Goal: Task Accomplishment & Management: Complete application form

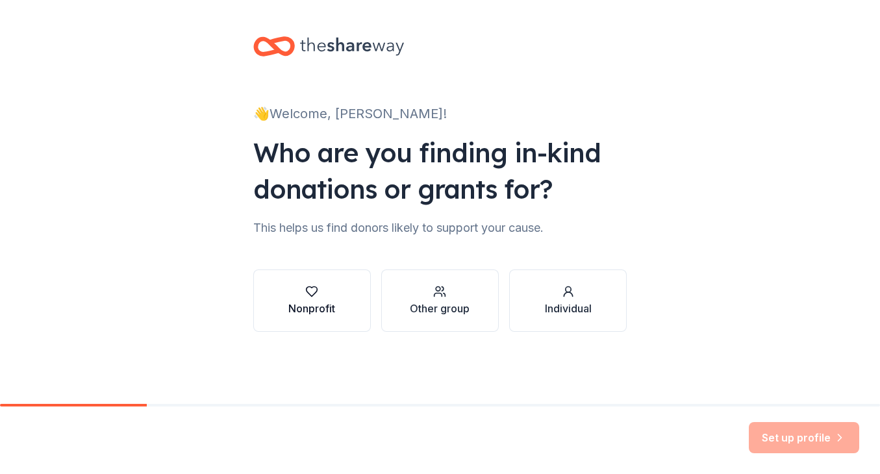
click at [319, 303] on div "Nonprofit" at bounding box center [311, 309] width 47 height 16
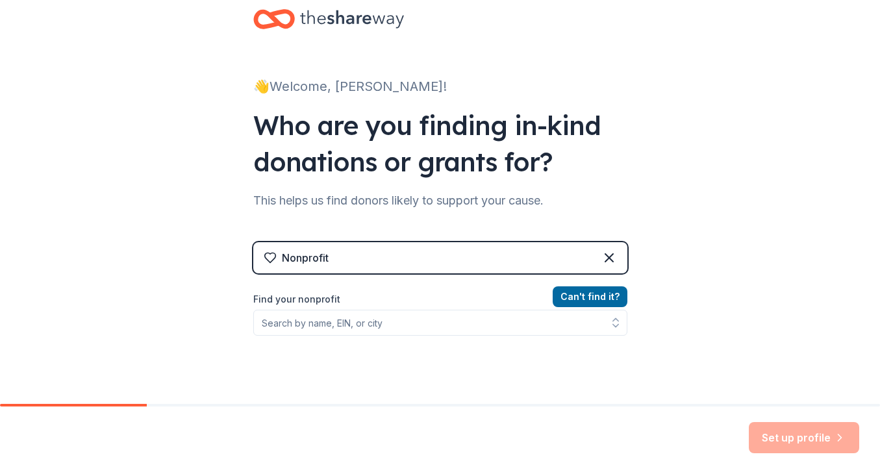
scroll to position [29, 0]
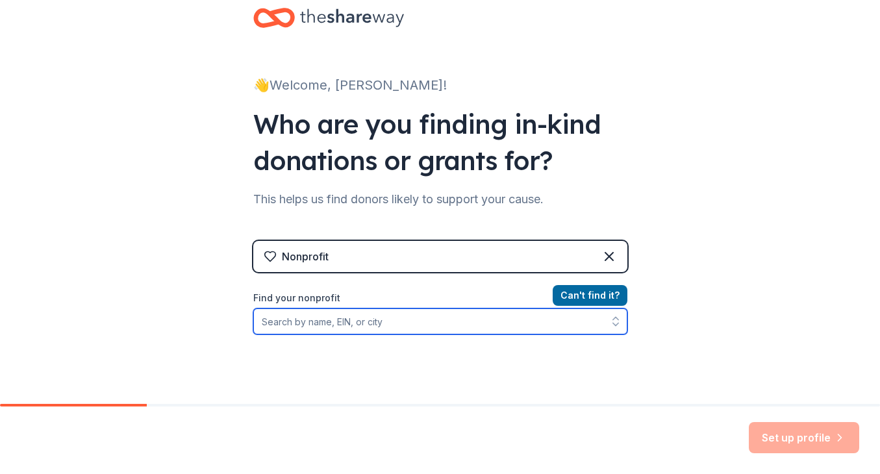
click at [320, 322] on input "Find your nonprofit" at bounding box center [440, 321] width 374 height 26
type input "Reach Out Honduras"
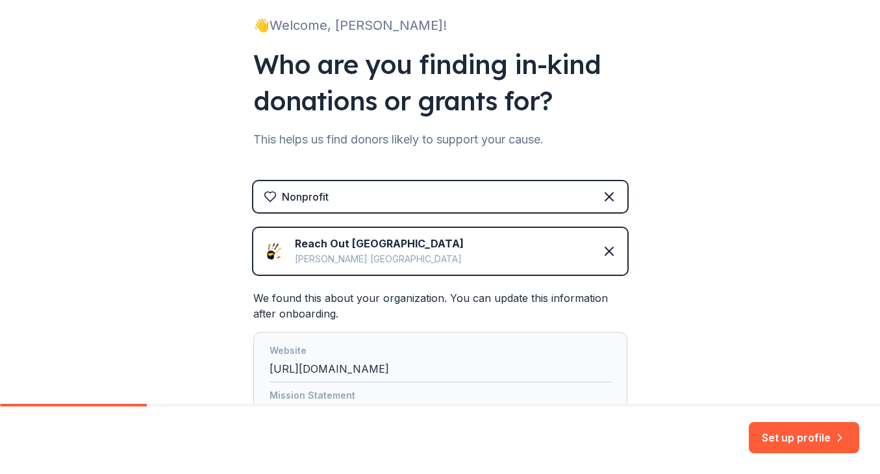
scroll to position [90, 0]
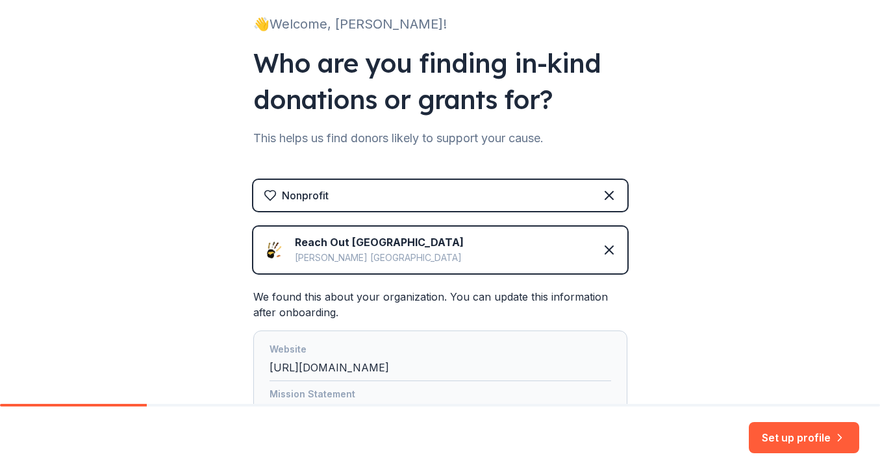
click at [273, 251] on img at bounding box center [274, 250] width 21 height 21
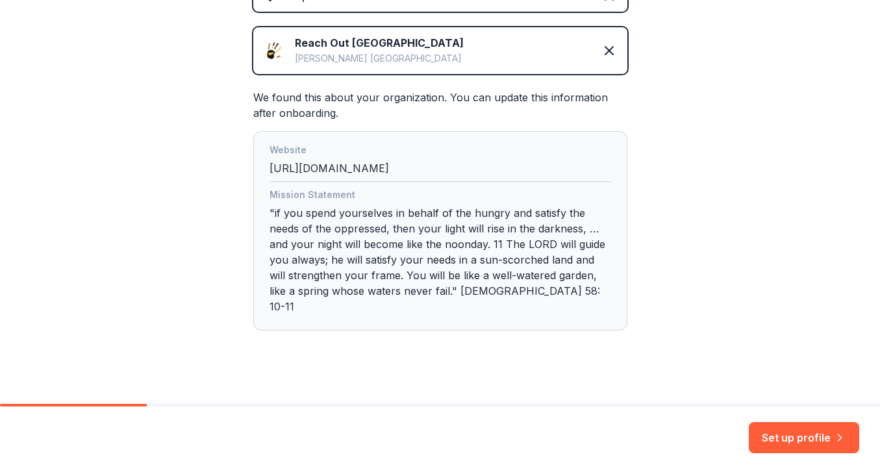
scroll to position [288, 0]
click at [788, 436] on button "Set up profile" at bounding box center [804, 437] width 110 height 31
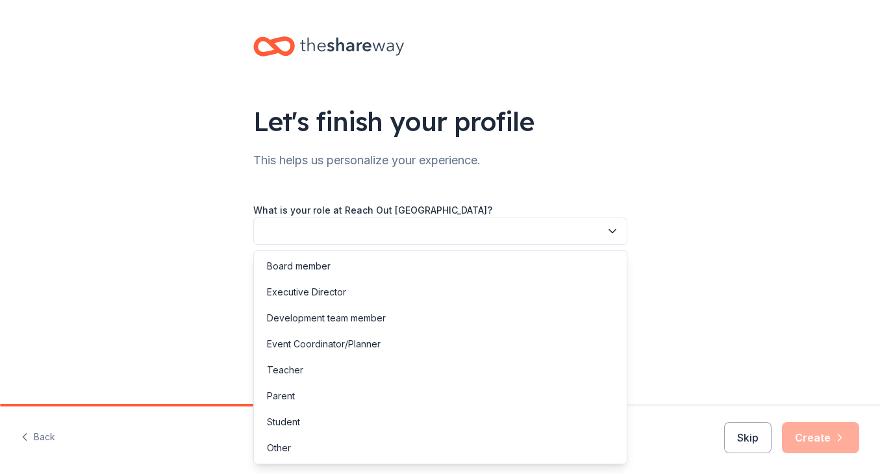
click at [612, 232] on icon "button" at bounding box center [612, 231] width 6 height 3
click at [286, 267] on div "Board member" at bounding box center [299, 266] width 64 height 16
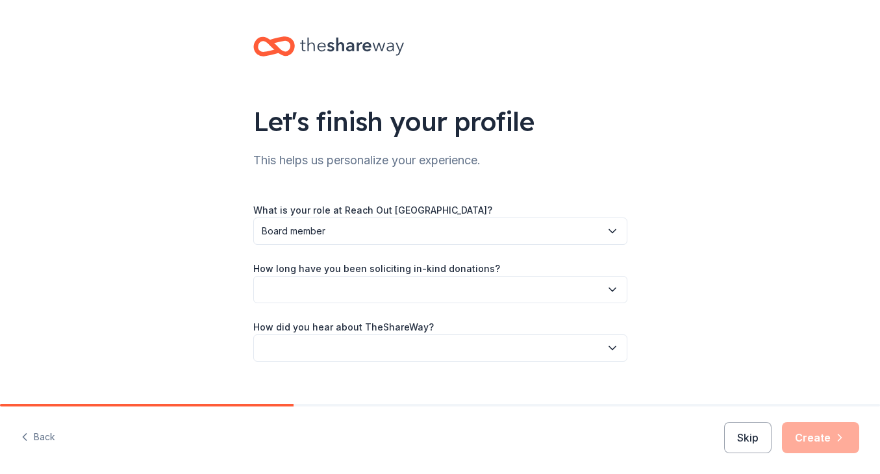
click at [613, 288] on icon "button" at bounding box center [612, 289] width 13 height 13
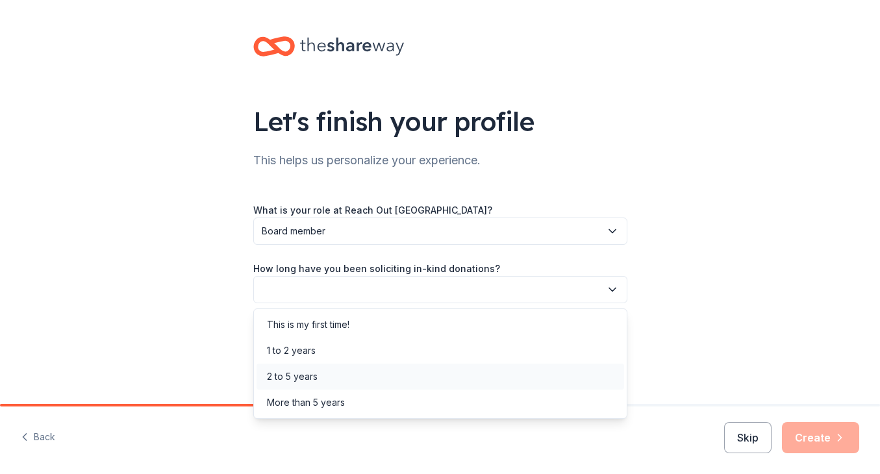
click at [299, 377] on div "2 to 5 years" at bounding box center [292, 377] width 51 height 16
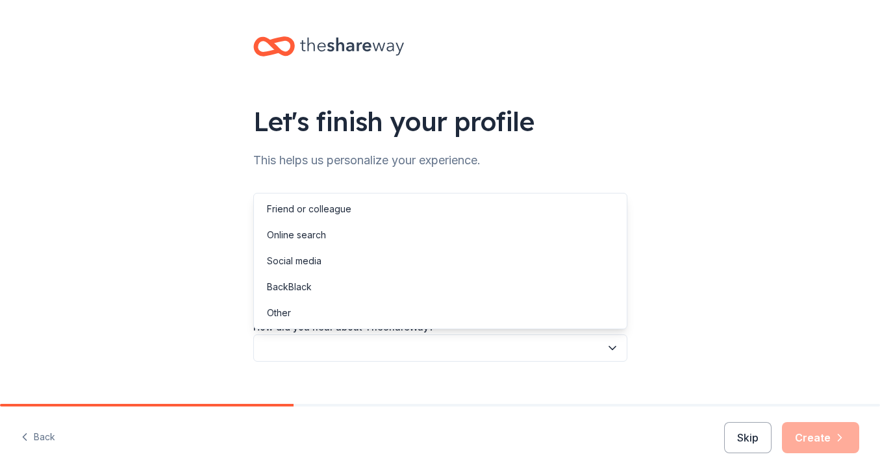
click at [616, 348] on icon "button" at bounding box center [612, 347] width 13 height 13
click at [314, 232] on div "Online search" at bounding box center [296, 235] width 59 height 16
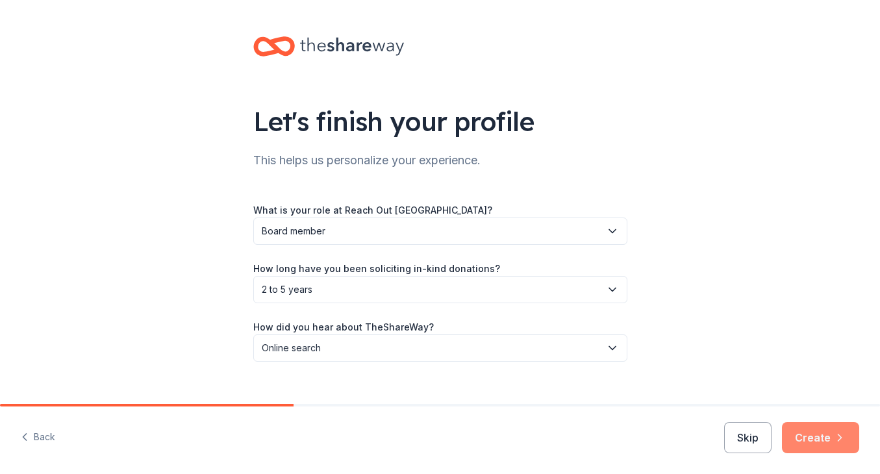
click at [823, 439] on button "Create" at bounding box center [820, 437] width 77 height 31
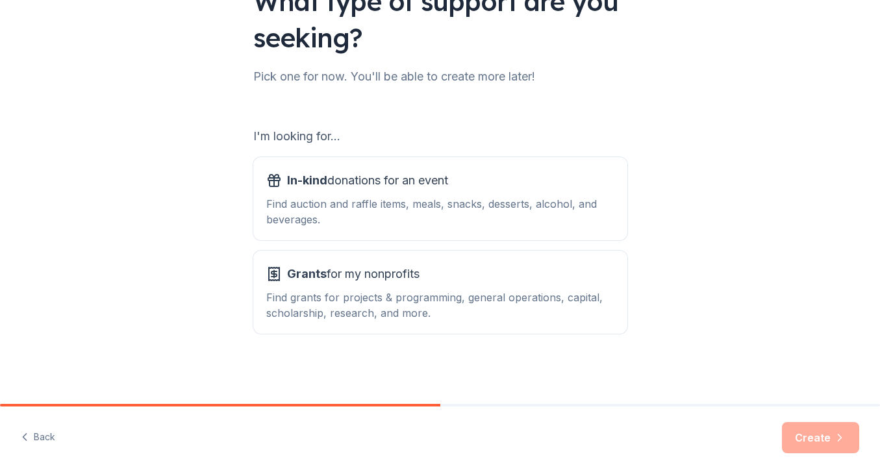
scroll to position [120, 0]
click at [396, 199] on div "Find auction and raffle items, meals, snacks, desserts, alcohol, and beverages." at bounding box center [440, 211] width 348 height 31
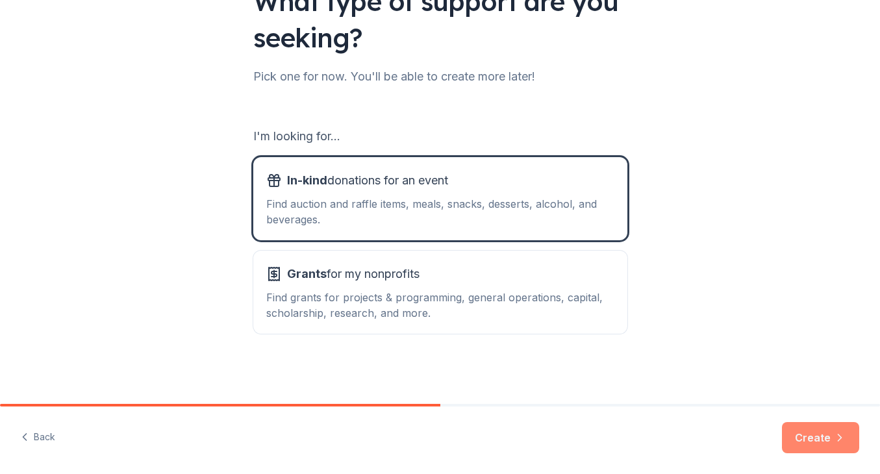
click at [814, 436] on button "Create" at bounding box center [820, 437] width 77 height 31
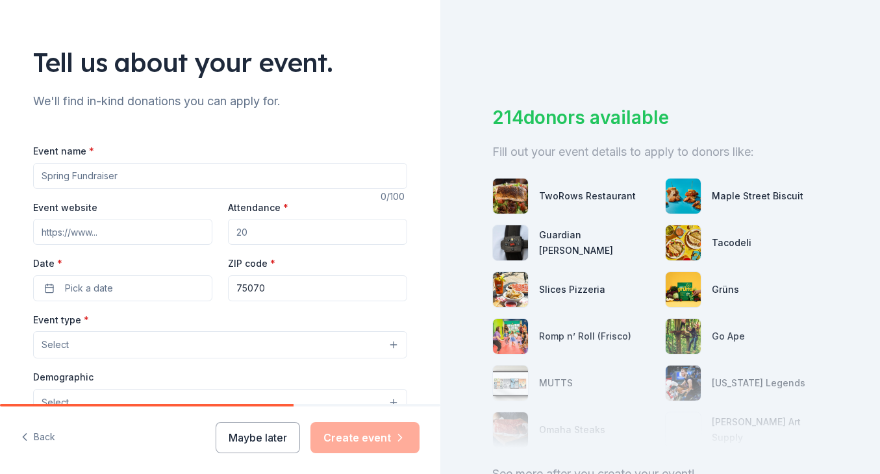
scroll to position [62, 0]
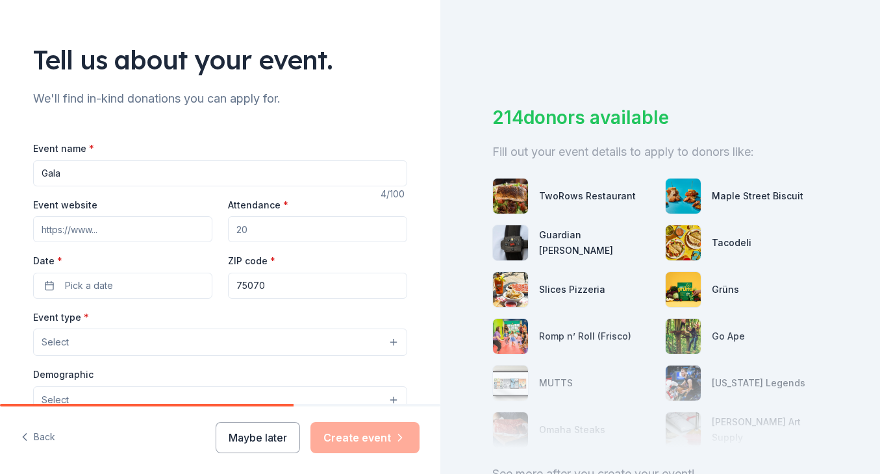
type input "Gala"
click at [266, 232] on input "Attendance *" at bounding box center [317, 229] width 179 height 26
type input "150"
click at [137, 282] on button "Pick a date" at bounding box center [122, 286] width 179 height 26
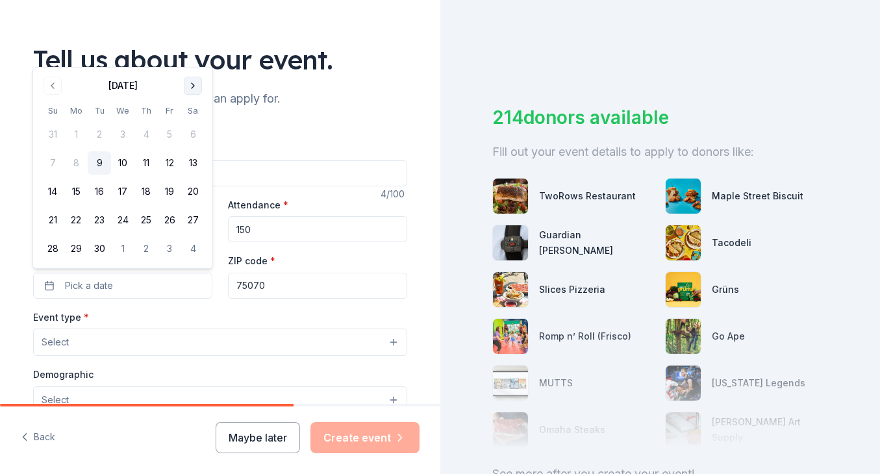
click at [193, 82] on button "Go to next month" at bounding box center [193, 86] width 18 height 18
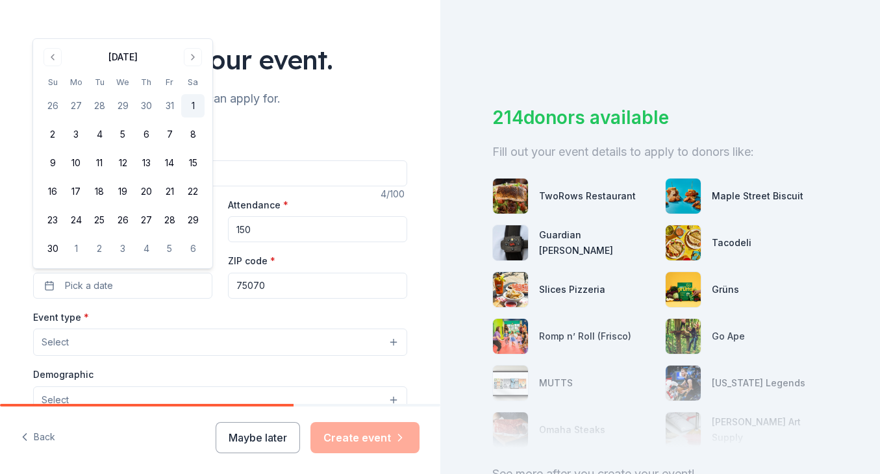
click at [193, 106] on button "1" at bounding box center [192, 105] width 23 height 23
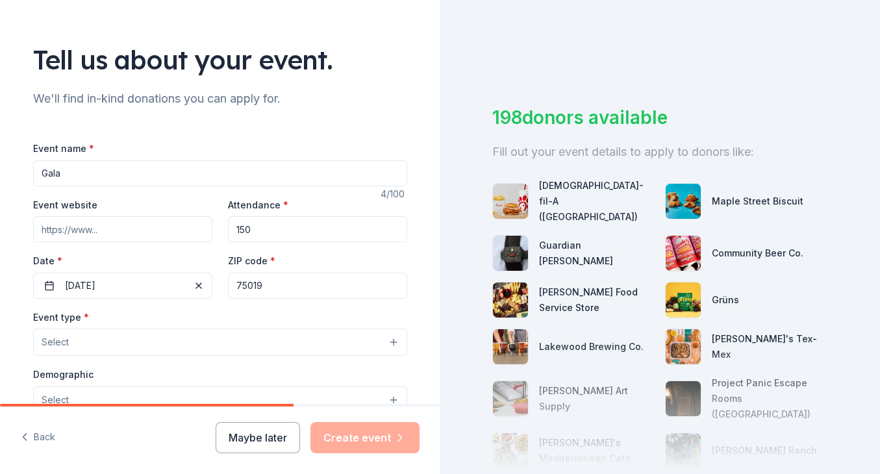
type input "75019"
click at [421, 251] on div "Tell us about your event. We'll find in-kind donations you can apply for. Event…" at bounding box center [219, 370] width 415 height 864
click at [84, 338] on button "Select" at bounding box center [220, 341] width 374 height 27
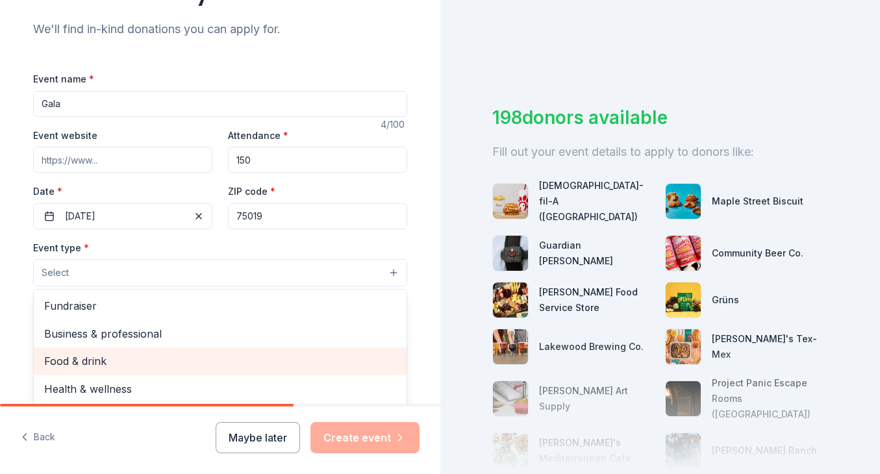
scroll to position [0, 0]
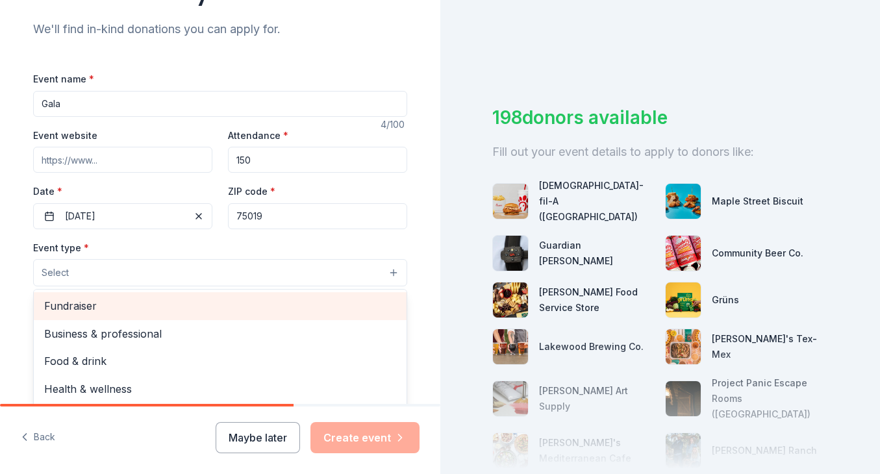
click at [81, 303] on span "Fundraiser" at bounding box center [220, 305] width 352 height 17
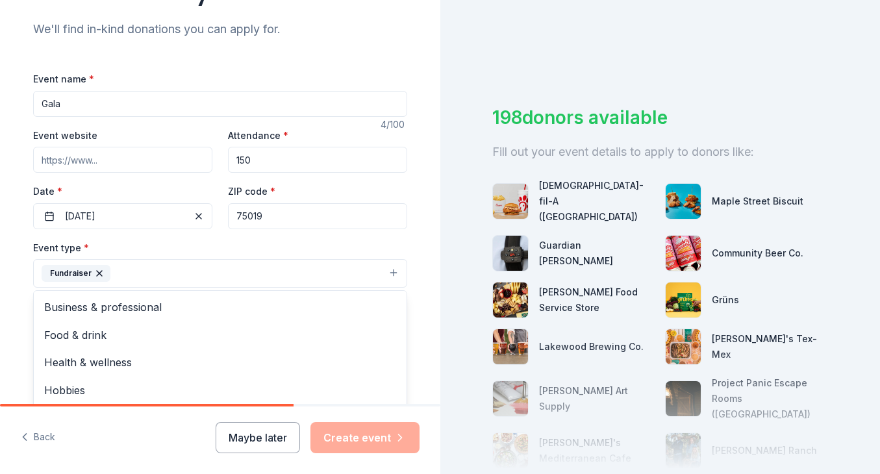
click at [7, 329] on div "Tell us about your event. We'll find in-kind donations you can apply for. Event…" at bounding box center [220, 301] width 440 height 865
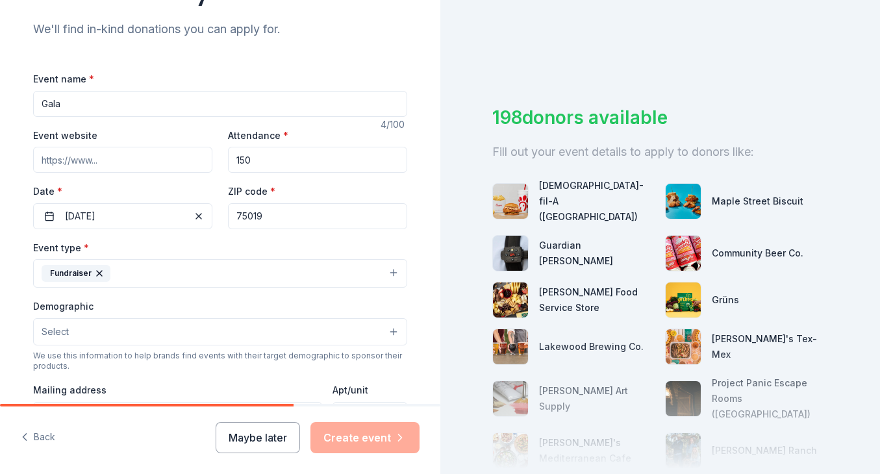
click at [110, 332] on button "Select" at bounding box center [220, 331] width 374 height 27
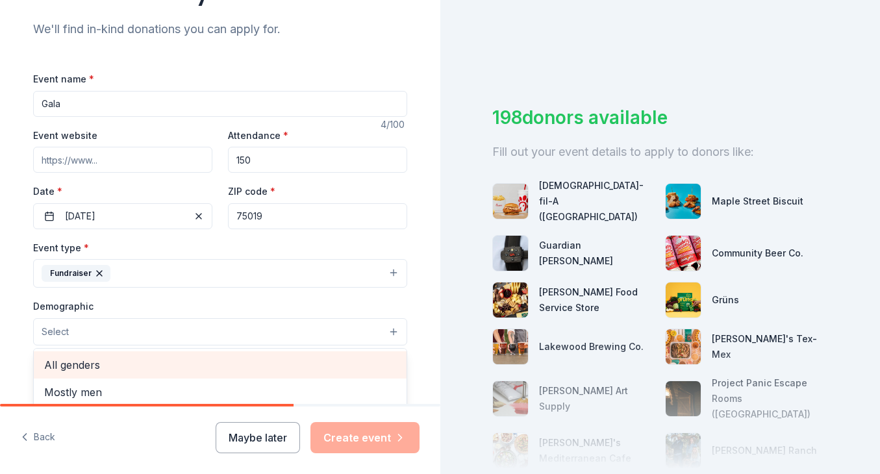
click at [75, 364] on span "All genders" at bounding box center [220, 364] width 352 height 17
click at [76, 356] on span "All ages" at bounding box center [220, 364] width 352 height 17
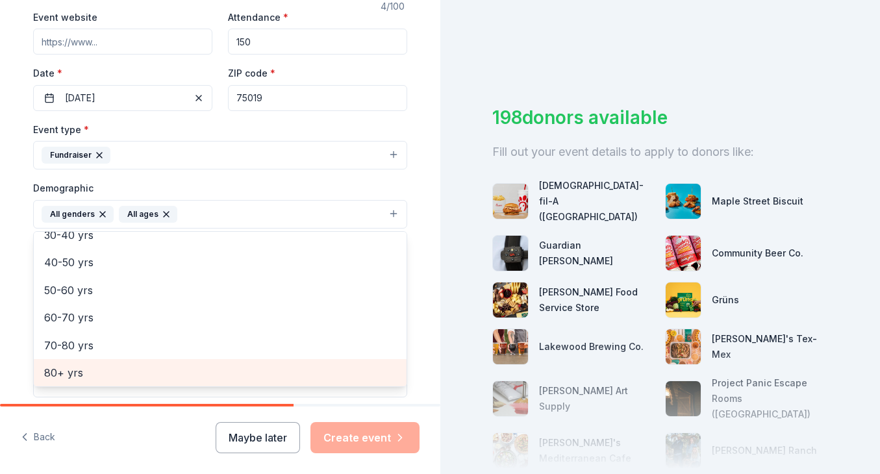
scroll to position [266, 0]
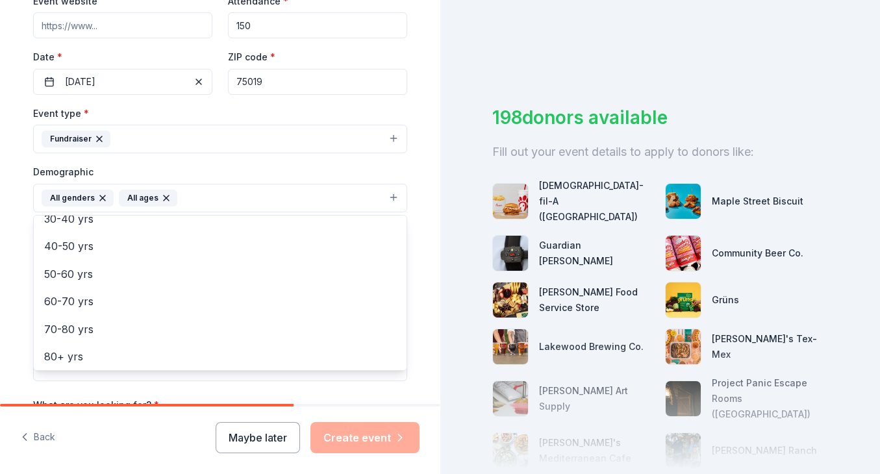
click at [16, 343] on div "Tell us about your event. We'll find in-kind donations you can apply for. Event…" at bounding box center [219, 167] width 415 height 867
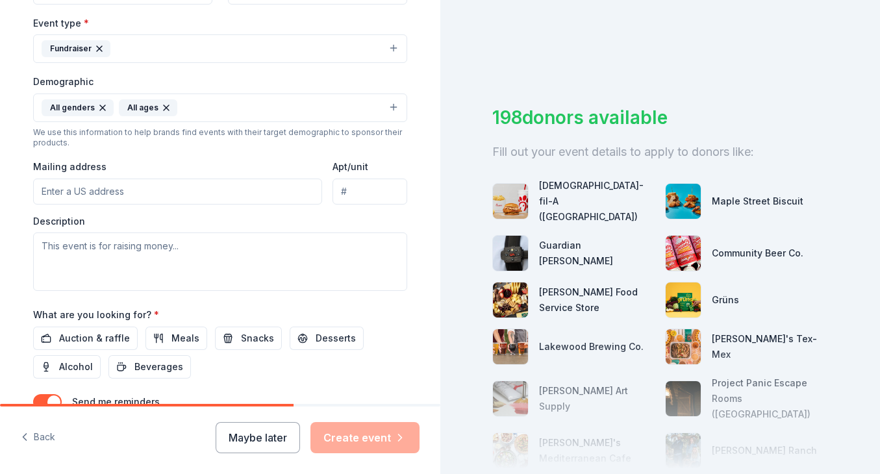
scroll to position [293, 0]
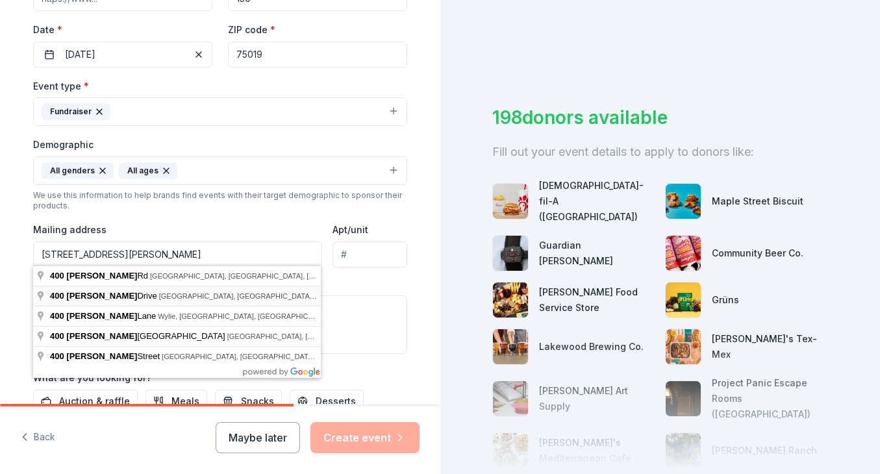
type input "400 Graham Drive, Coppell, TX, 75019"
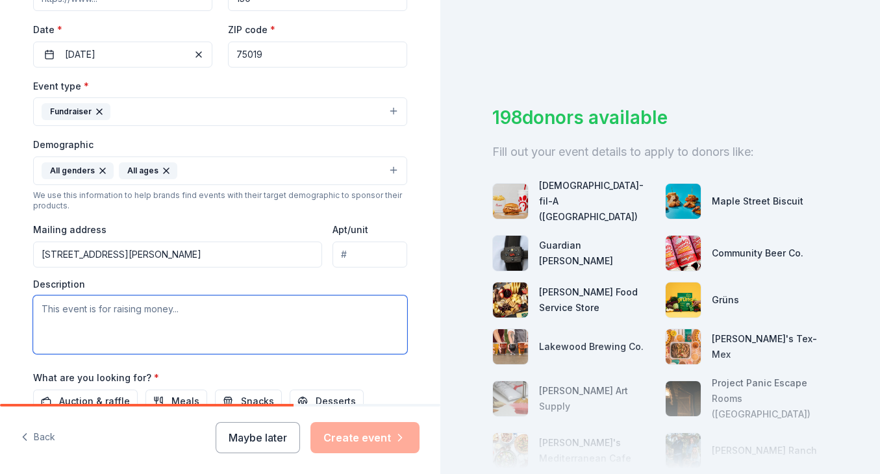
click at [123, 314] on textarea at bounding box center [220, 324] width 374 height 58
click at [180, 306] on textarea "This event is a fundraising event for the organization." at bounding box center [220, 324] width 374 height 58
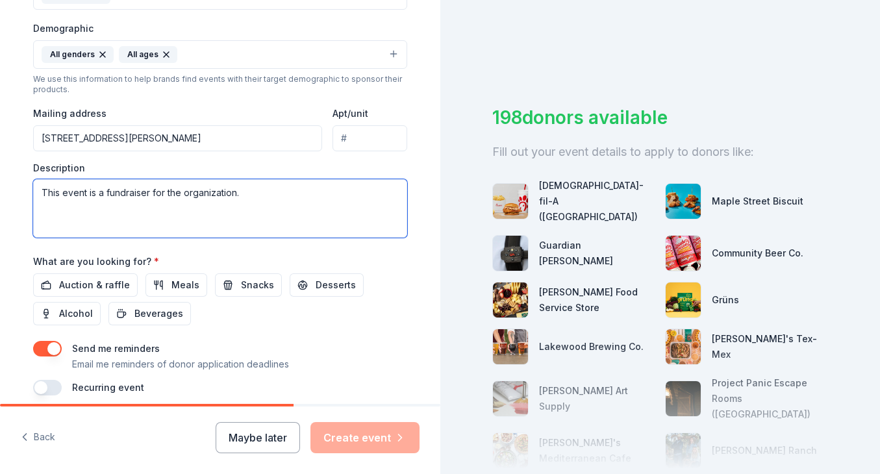
scroll to position [412, 0]
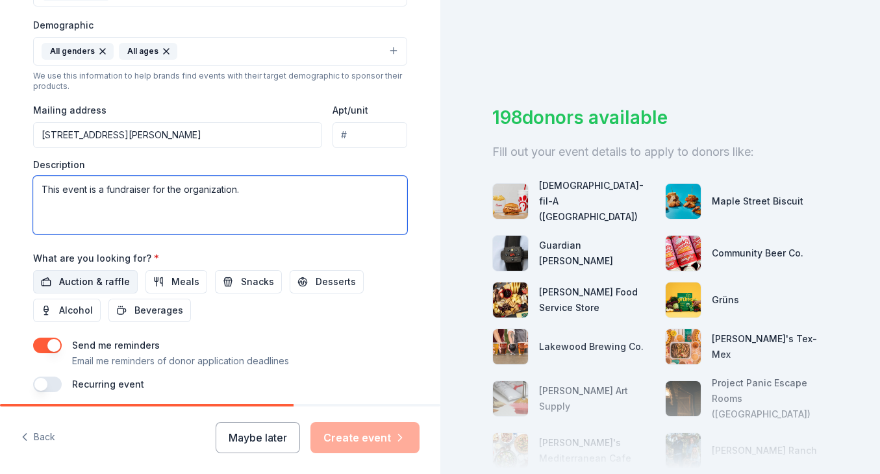
type textarea "This event is a fundraiser for the organization."
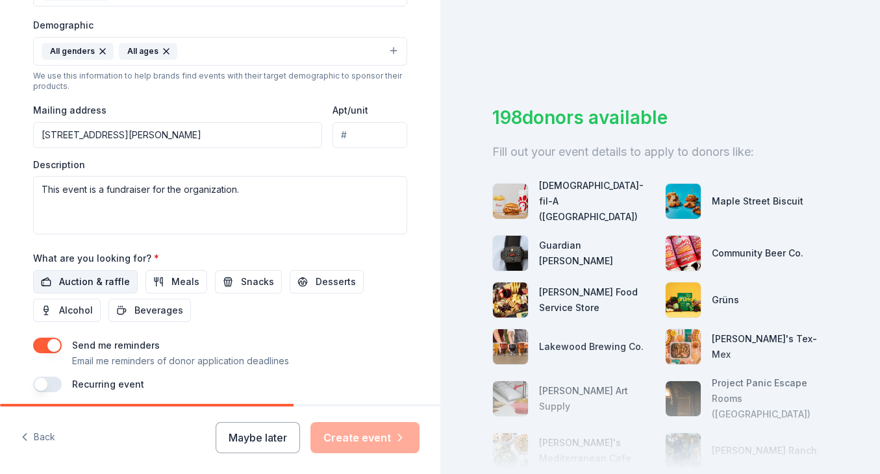
click at [94, 275] on span "Auction & raffle" at bounding box center [94, 282] width 71 height 16
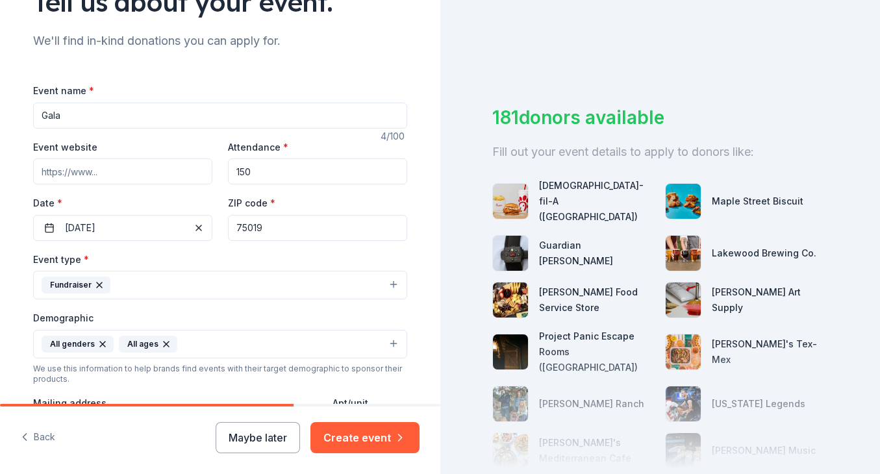
scroll to position [129, 0]
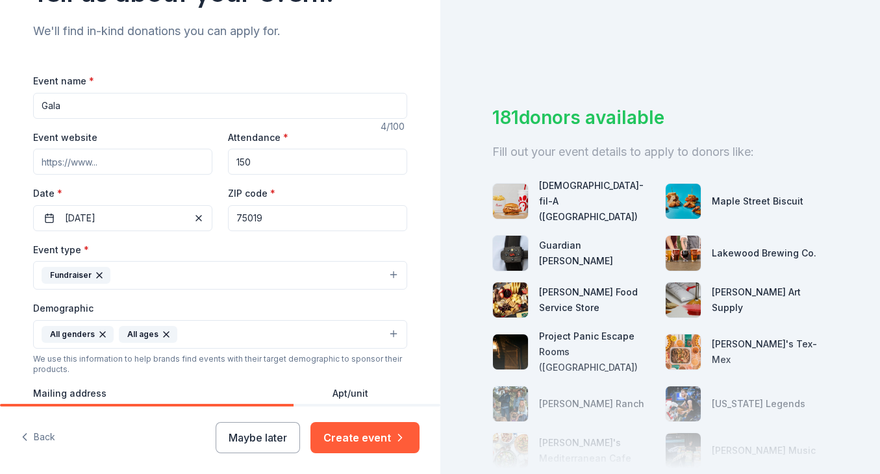
click at [121, 158] on input "Event website" at bounding box center [122, 162] width 179 height 26
paste input "https://secure.qgiv.com/event/reachouthonduras2025gala/"
type input "https://secure.qgiv.com/event/reachouthonduras2025gala/"
click at [223, 382] on div "Event type * Fundraiser Demographic All genders All ages We use this informatio…" at bounding box center [220, 380] width 374 height 276
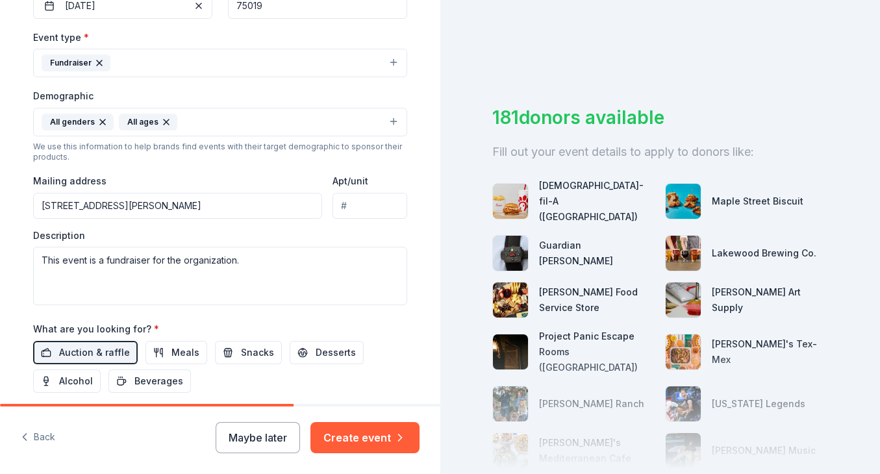
scroll to position [328, 0]
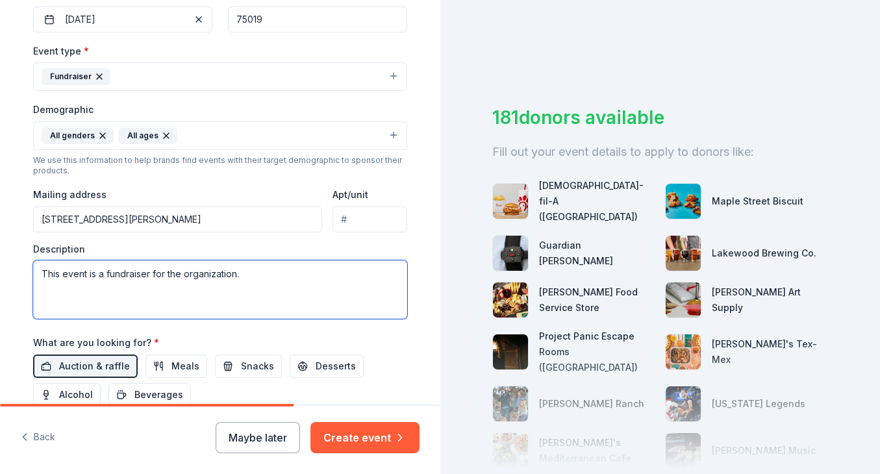
drag, startPoint x: 251, startPoint y: 273, endPoint x: 18, endPoint y: 262, distance: 234.0
click at [18, 262] on div "Tell us about your event. We'll find in-kind donations you can apply for. Event…" at bounding box center [219, 105] width 415 height 867
paste textarea "Our nonprofit provides two nutritious meals each day, access to quality educati…"
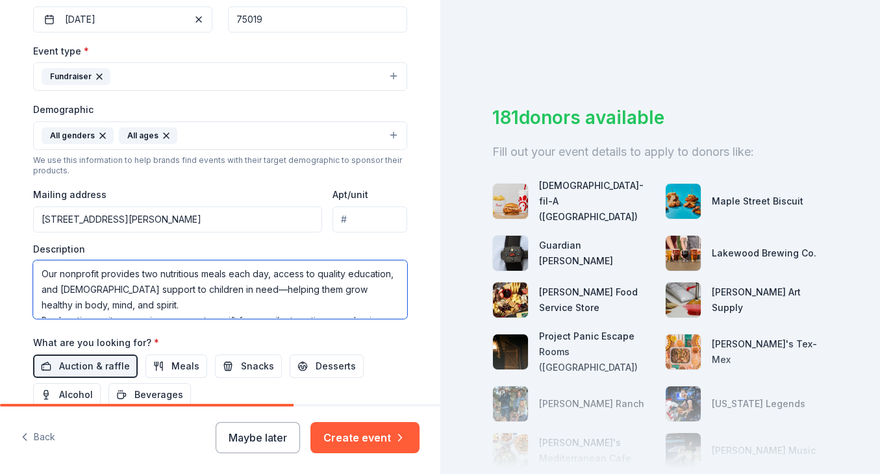
scroll to position [0, 0]
click at [42, 272] on textarea "Our nonprofit provides two nutritious meals each day, access to quality educati…" at bounding box center [220, 289] width 374 height 58
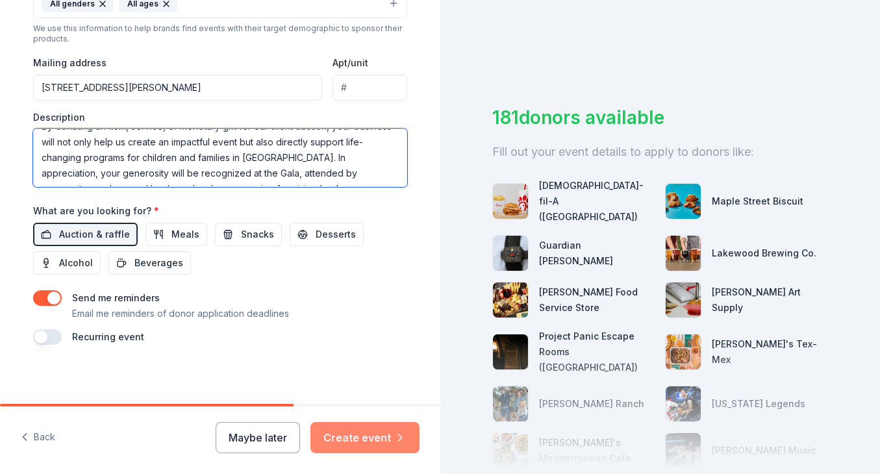
type textarea "This event is a fundraise for Reach Out Honduras. Our nonprofit provides two nu…"
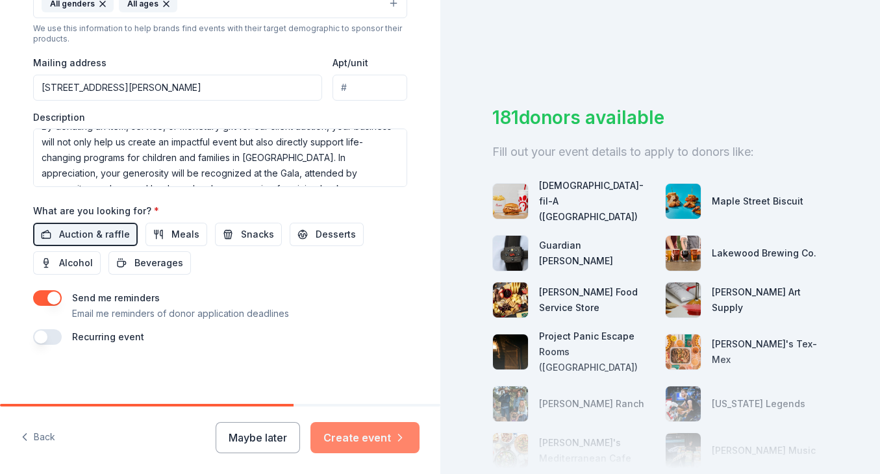
click at [362, 437] on button "Create event" at bounding box center [364, 437] width 109 height 31
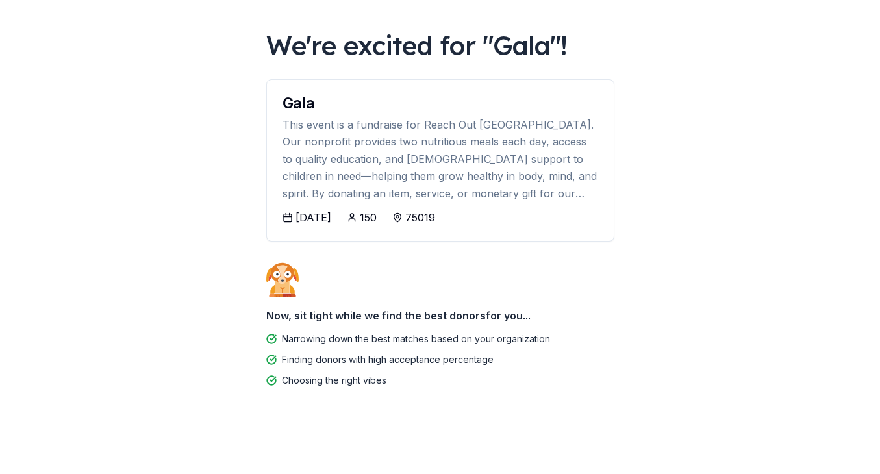
scroll to position [54, 0]
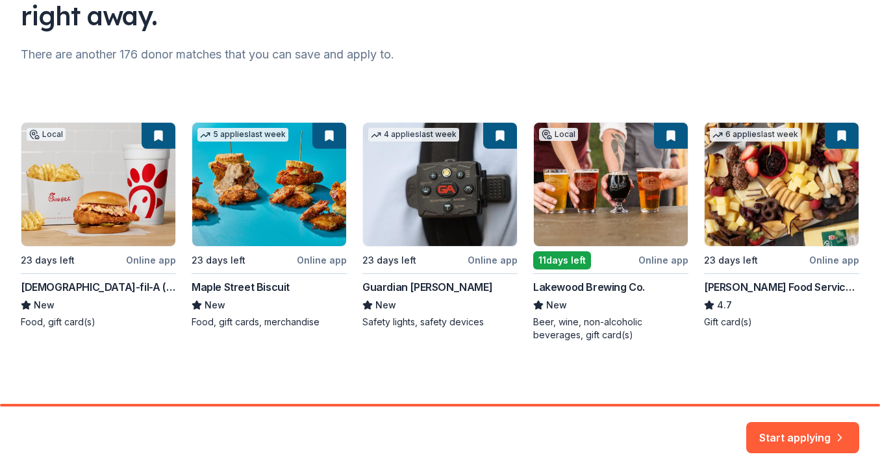
scroll to position [142, 0]
click at [797, 434] on button "Start applying" at bounding box center [802, 430] width 113 height 31
click at [668, 434] on div "Start applying" at bounding box center [440, 440] width 880 height 68
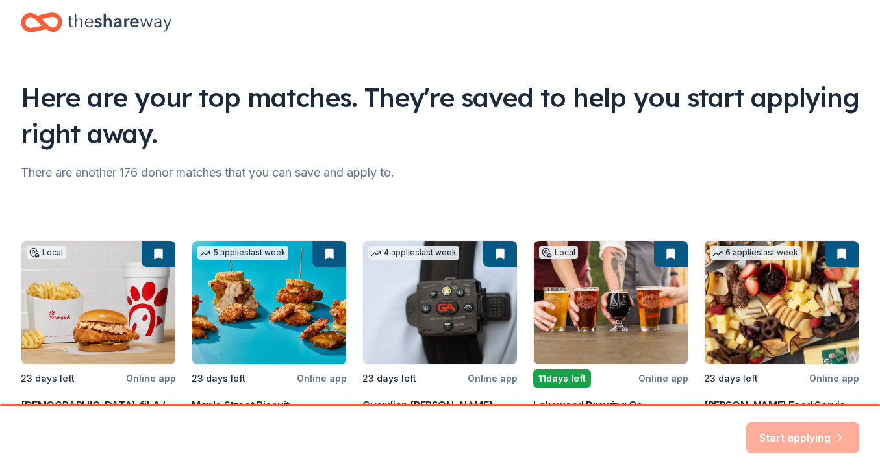
scroll to position [16, 0]
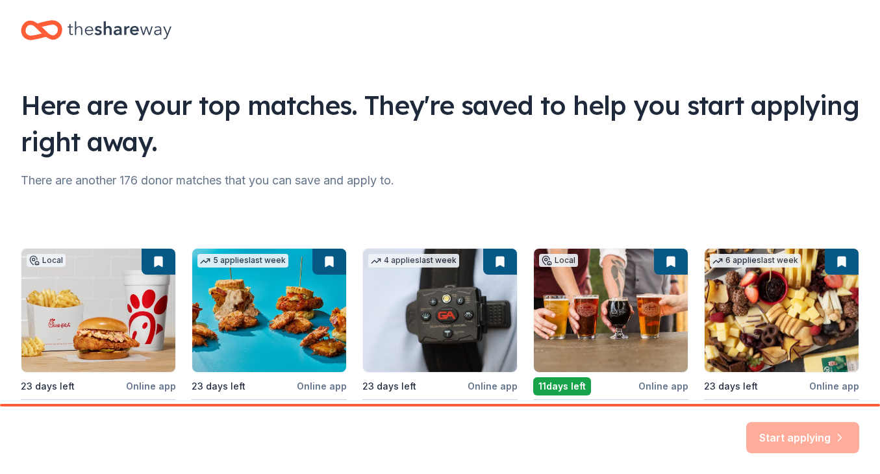
click at [100, 315] on div "Local 23 days left Online app Chick-fil-A (Dallas Frankford Road) New Food, gif…" at bounding box center [440, 357] width 838 height 219
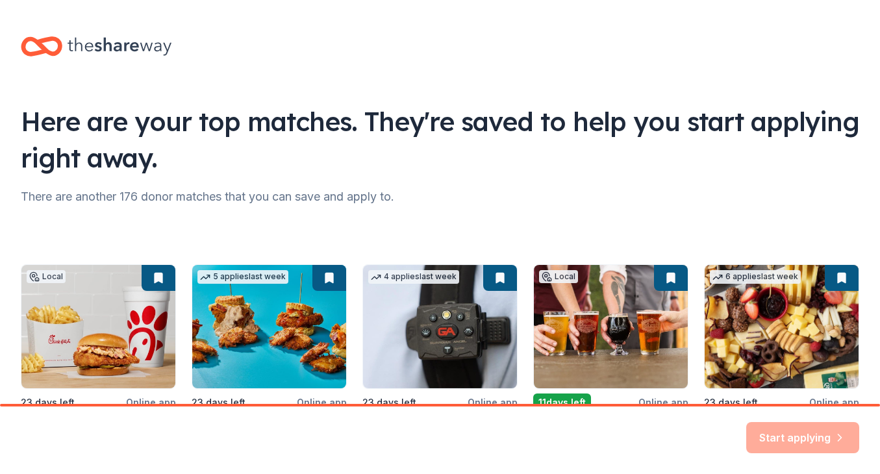
scroll to position [0, 0]
click at [157, 277] on div "Local 23 days left Online app Chick-fil-A (Dallas Frankford Road) New Food, gif…" at bounding box center [440, 373] width 838 height 219
click at [330, 277] on div "Local 23 days left Online app Chick-fil-A (Dallas Frankford Road) New Food, gif…" at bounding box center [440, 373] width 838 height 219
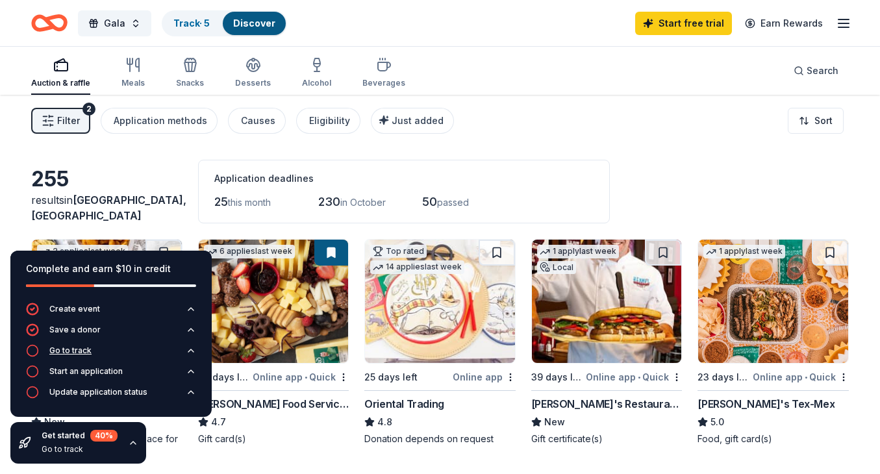
click at [191, 349] on icon "button" at bounding box center [190, 350] width 5 height 3
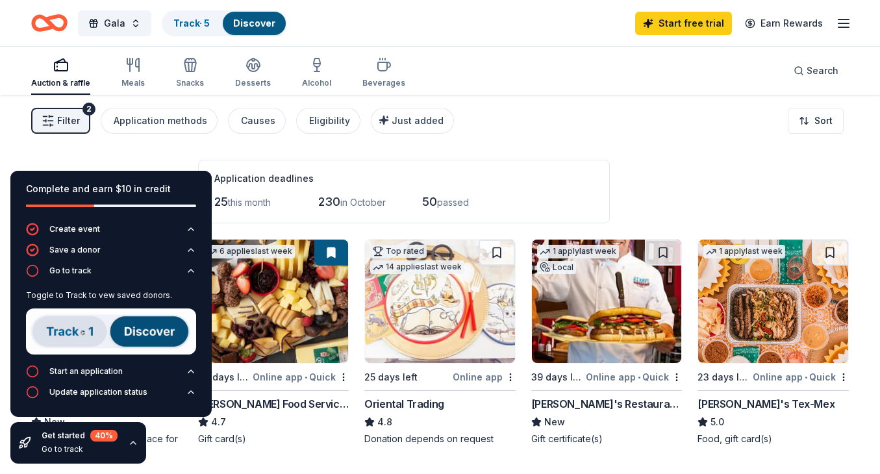
click at [521, 186] on div "Application deadlines" at bounding box center [403, 179] width 379 height 16
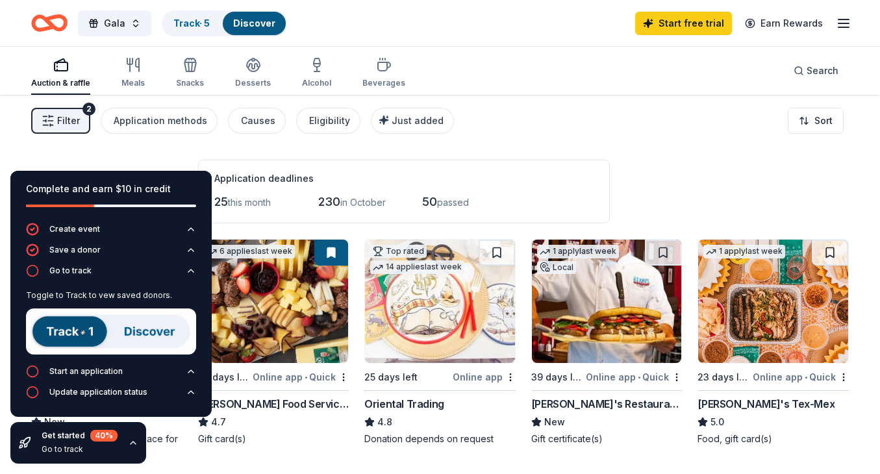
click at [526, 180] on div "Application deadlines" at bounding box center [403, 179] width 379 height 16
click at [190, 269] on icon "button" at bounding box center [191, 271] width 10 height 10
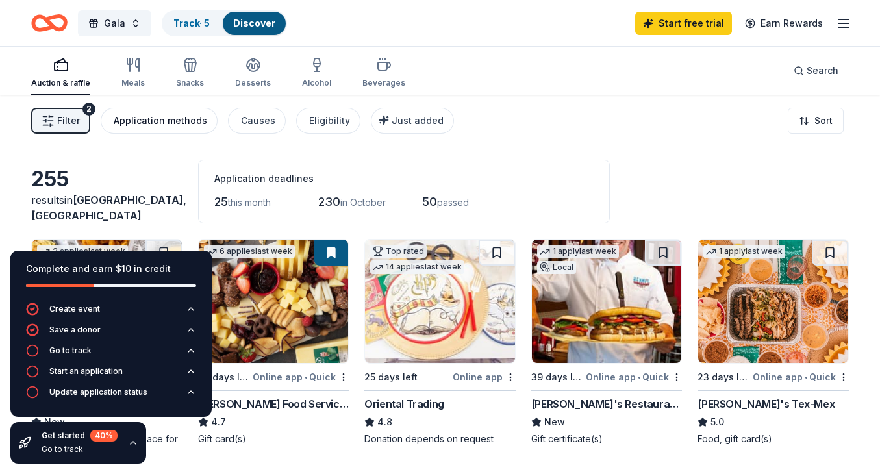
click at [155, 121] on div "Application methods" at bounding box center [160, 121] width 93 height 16
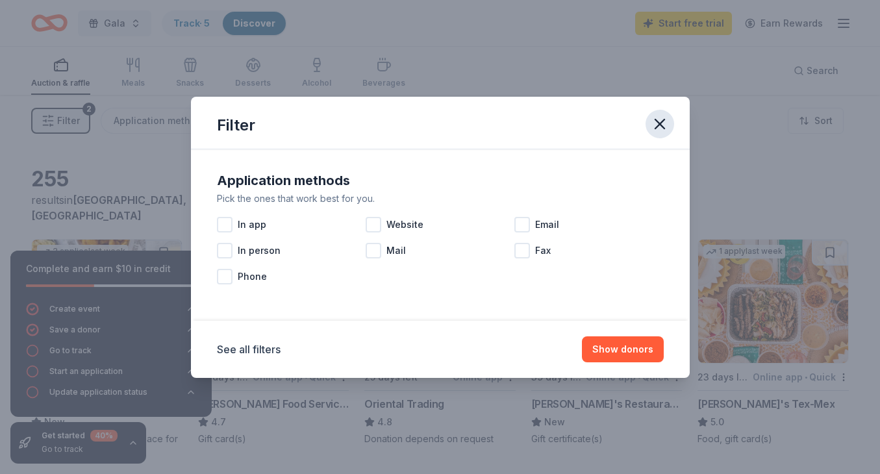
click at [662, 124] on icon "button" at bounding box center [659, 124] width 18 height 18
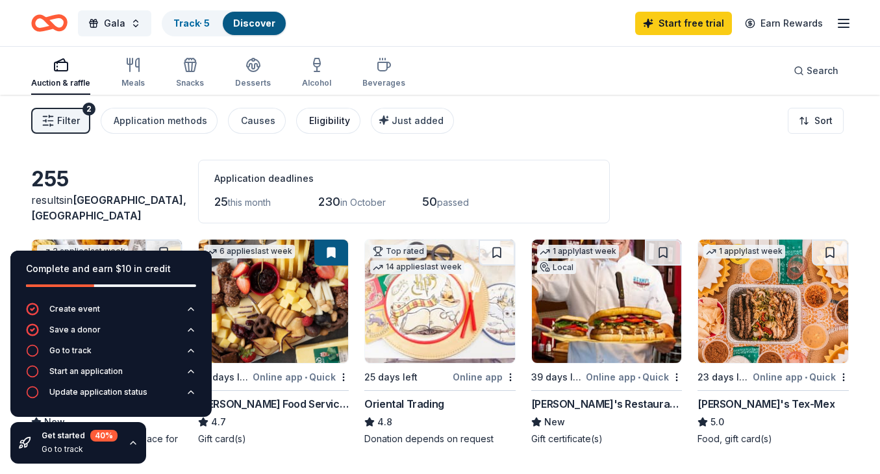
click at [321, 121] on div "Eligibility" at bounding box center [329, 121] width 41 height 16
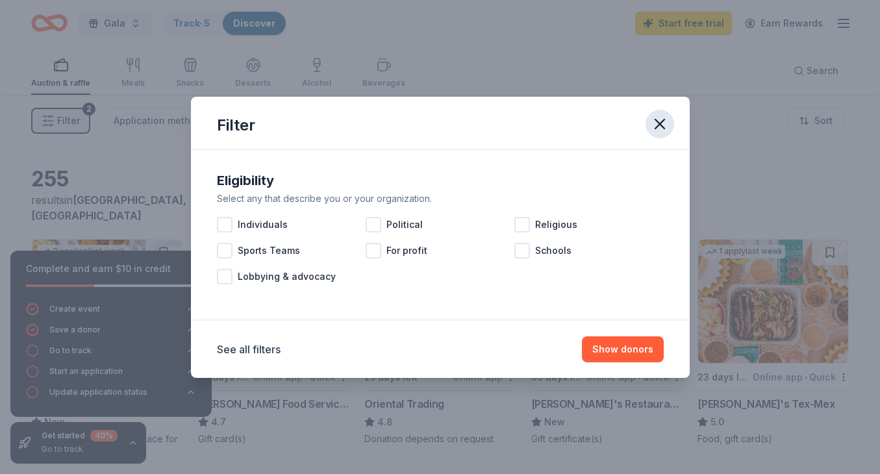
click at [661, 121] on icon "button" at bounding box center [659, 123] width 9 height 9
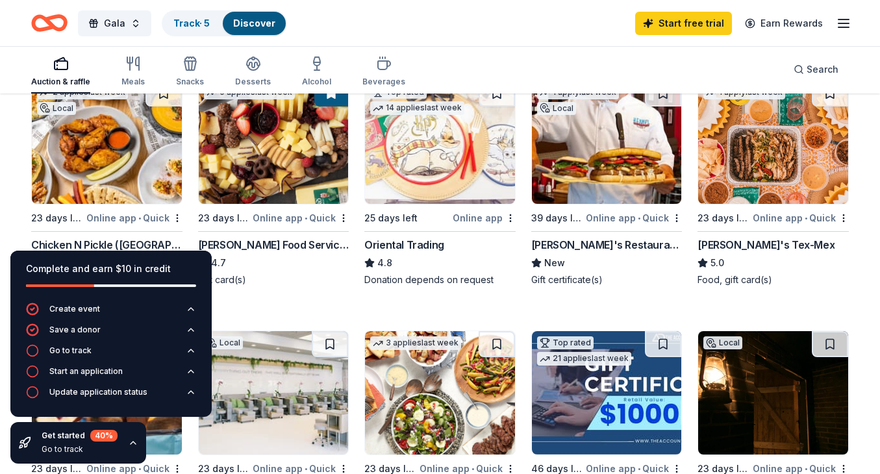
scroll to position [126, 0]
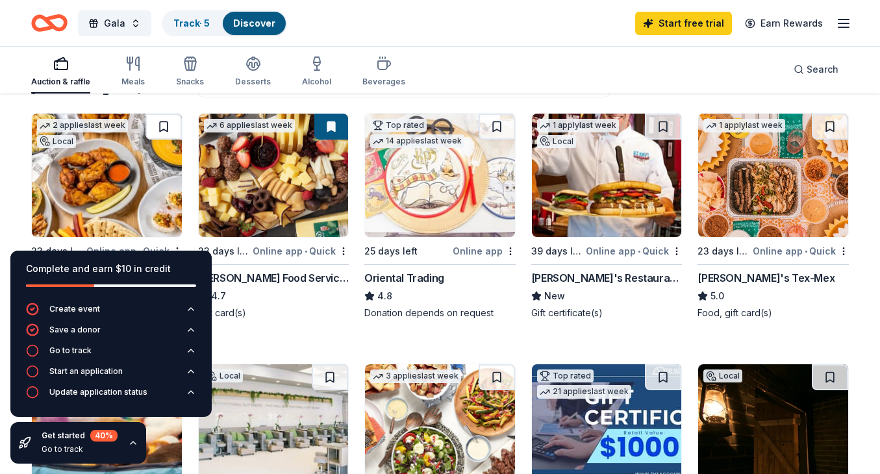
click at [163, 128] on button at bounding box center [163, 127] width 36 height 26
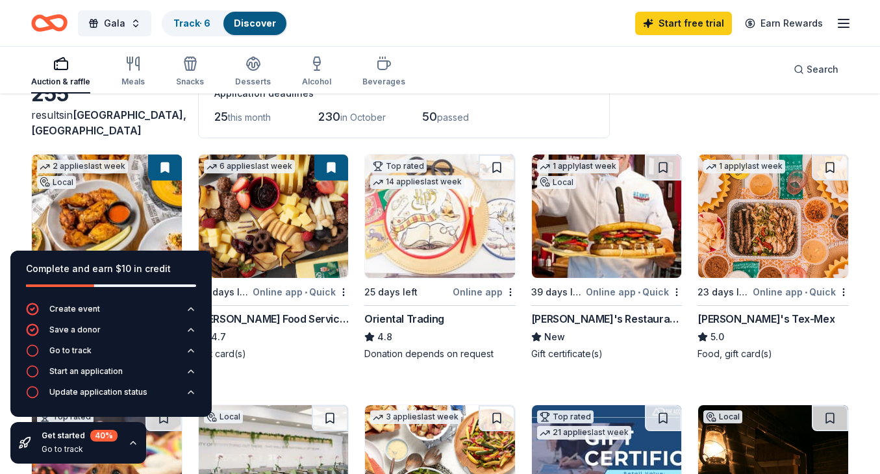
scroll to position [84, 0]
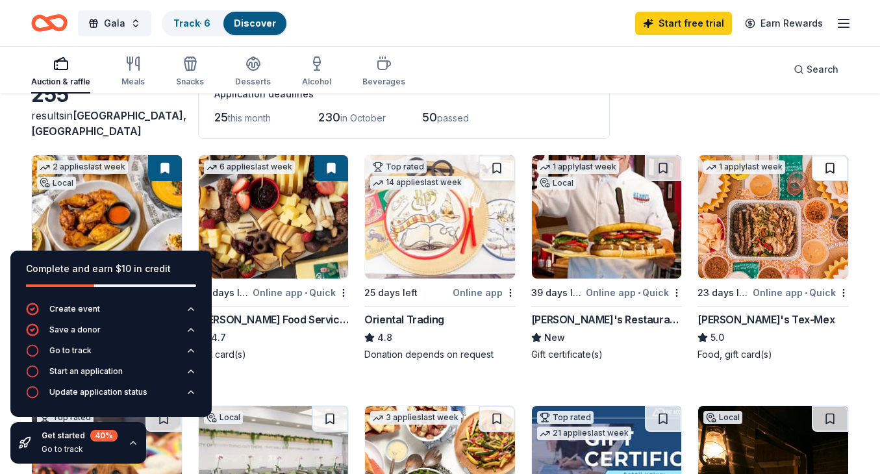
click at [832, 166] on button at bounding box center [829, 168] width 36 height 26
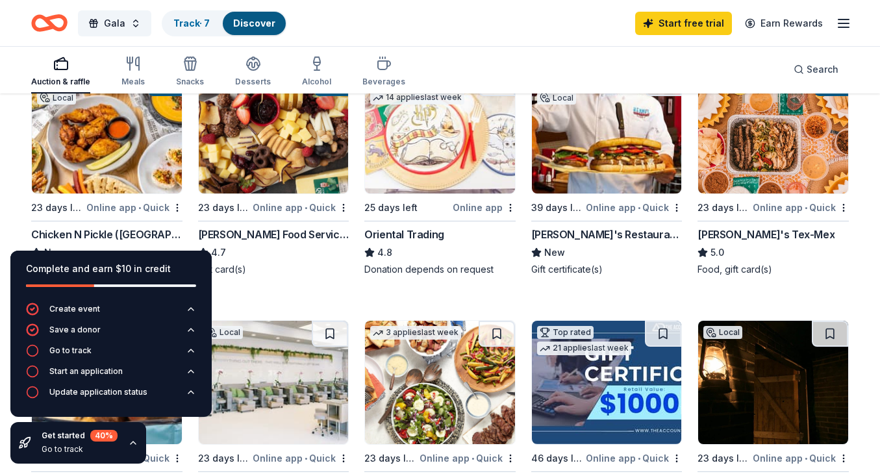
scroll to position [171, 0]
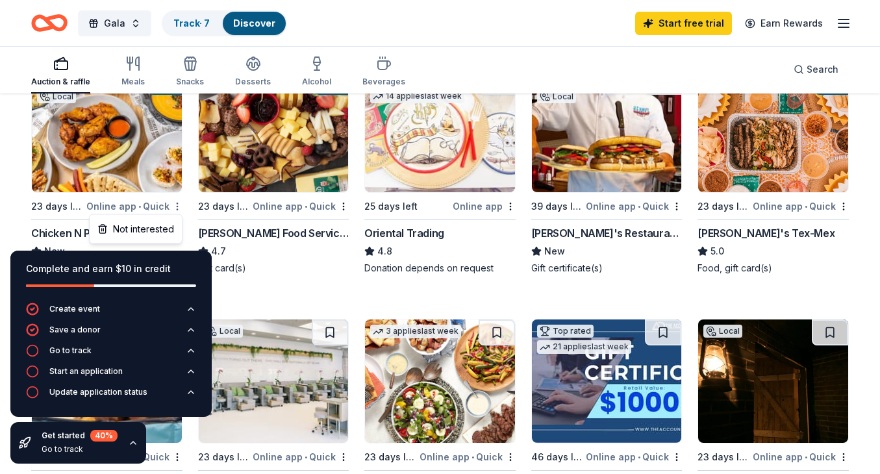
click at [179, 204] on html "Gala Track · 7 Discover Start free trial Earn Rewards Auction & raffle Meals Sn…" at bounding box center [440, 66] width 880 height 474
click at [123, 204] on div "Online app • Quick" at bounding box center [134, 206] width 96 height 16
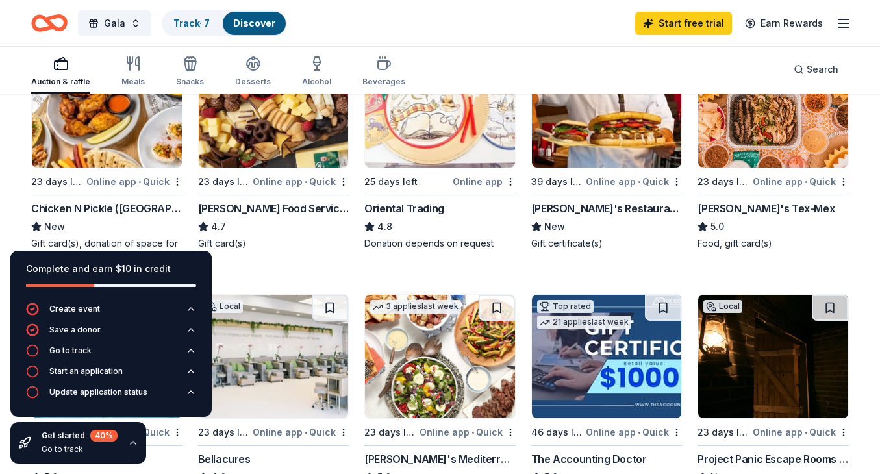
scroll to position [110, 0]
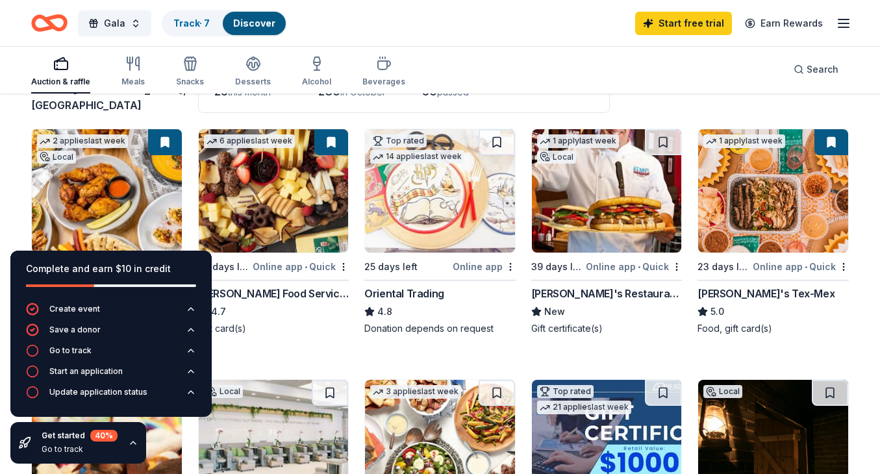
click at [784, 267] on div "Online app • Quick" at bounding box center [800, 266] width 96 height 16
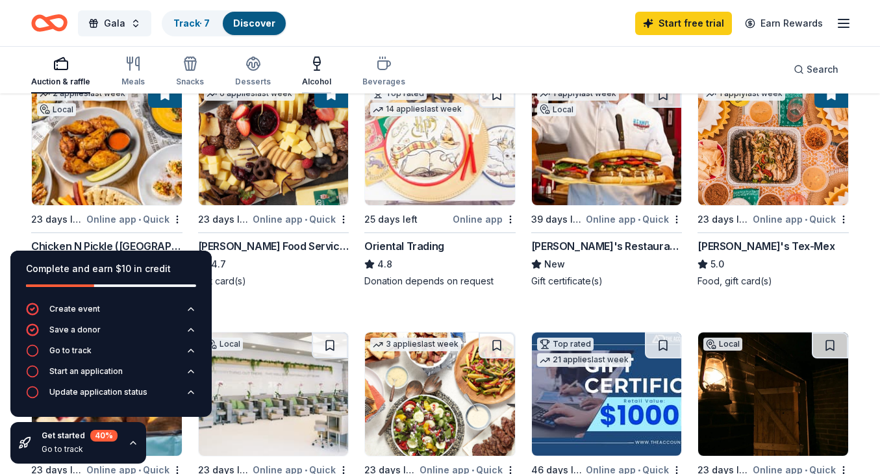
scroll to position [125, 0]
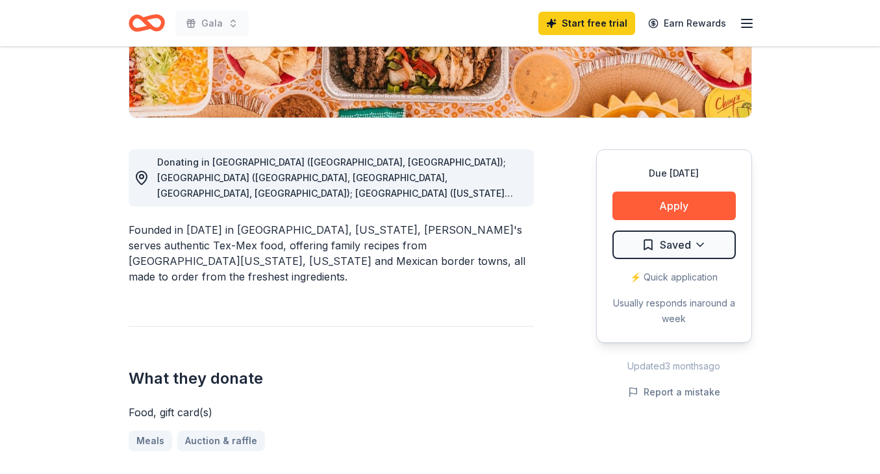
scroll to position [266, 0]
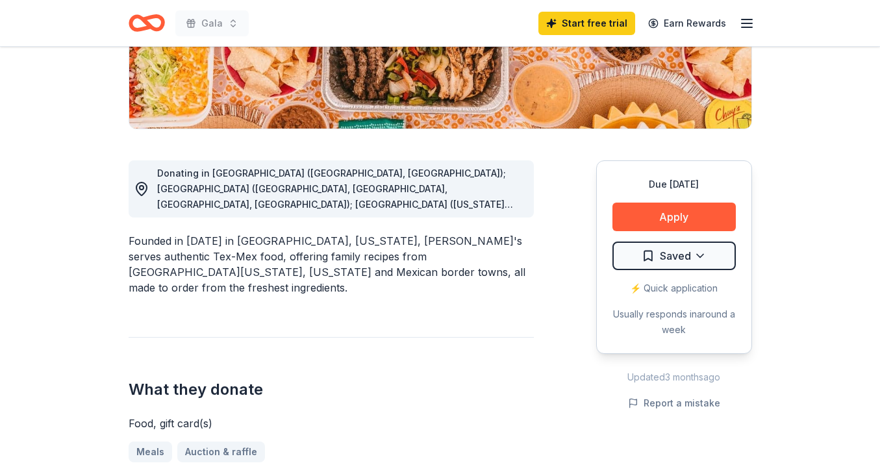
click at [502, 204] on div "Donating in AL (Birmingham, Huntsville); AR (Fayetteville, Little Rock, North L…" at bounding box center [340, 189] width 366 height 47
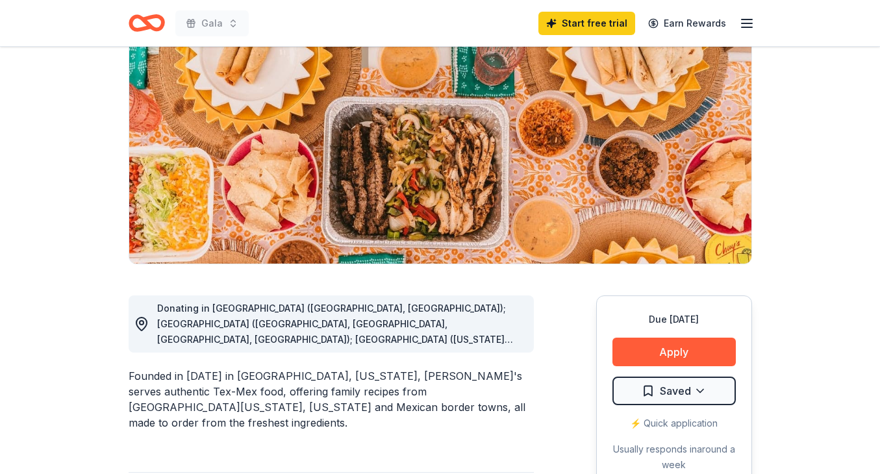
scroll to position [144, 0]
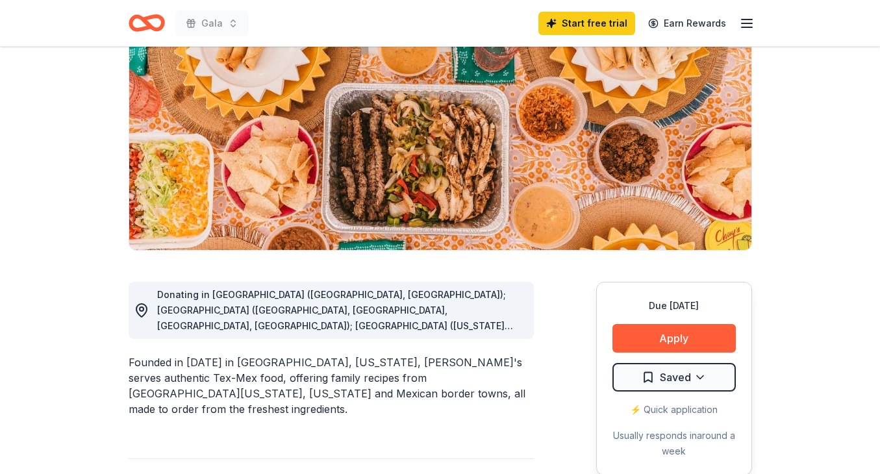
click at [142, 309] on icon at bounding box center [142, 311] width 16 height 16
click at [227, 316] on div "Donating in AL (Birmingham, Huntsville); AR (Fayetteville, Little Rock, North L…" at bounding box center [340, 310] width 366 height 47
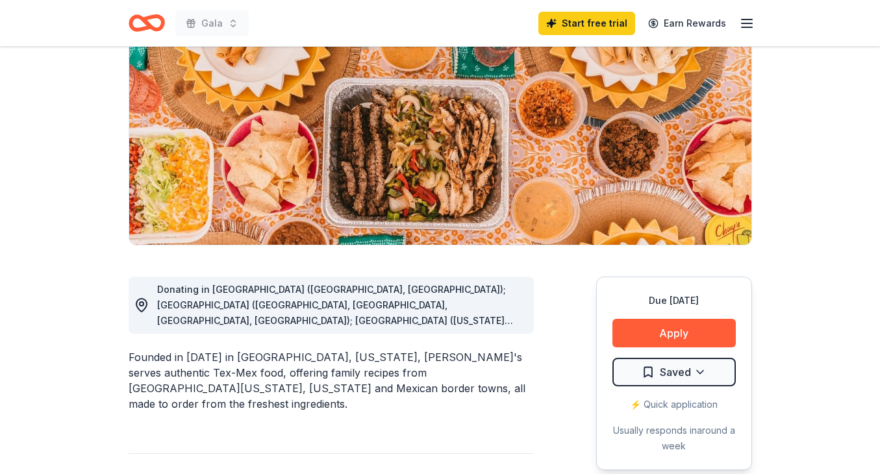
scroll to position [124, 0]
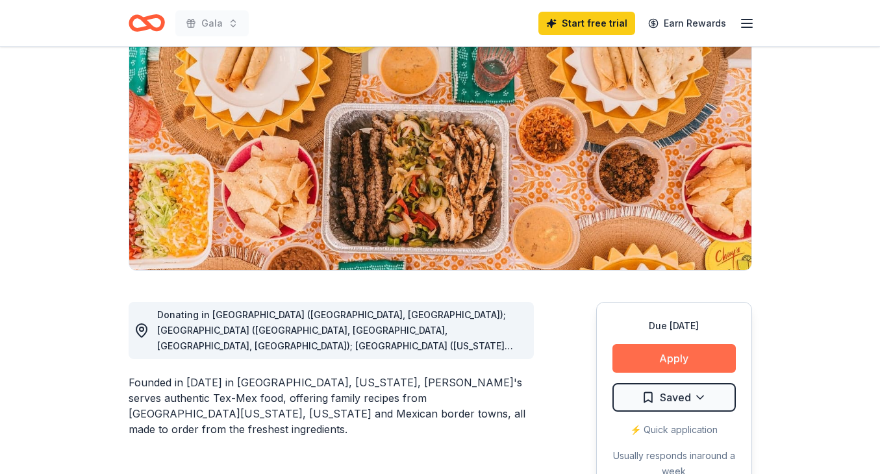
click at [672, 356] on button "Apply" at bounding box center [673, 358] width 123 height 29
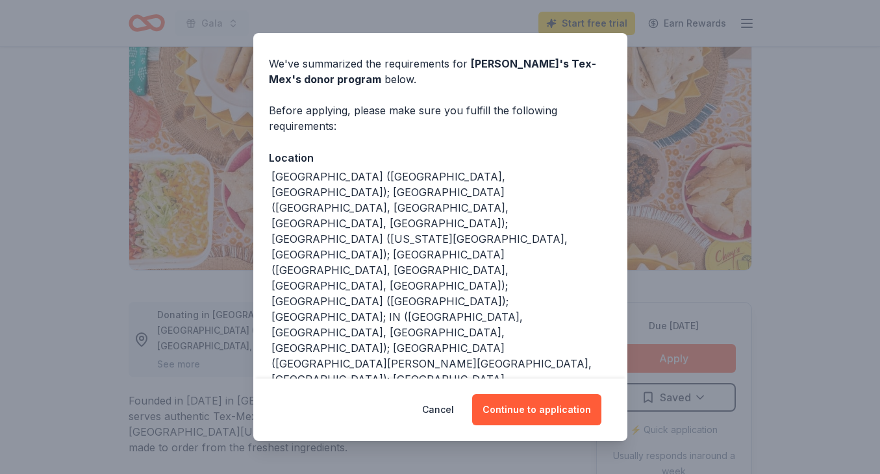
scroll to position [40, 0]
click at [524, 407] on button "Continue to application" at bounding box center [536, 409] width 129 height 31
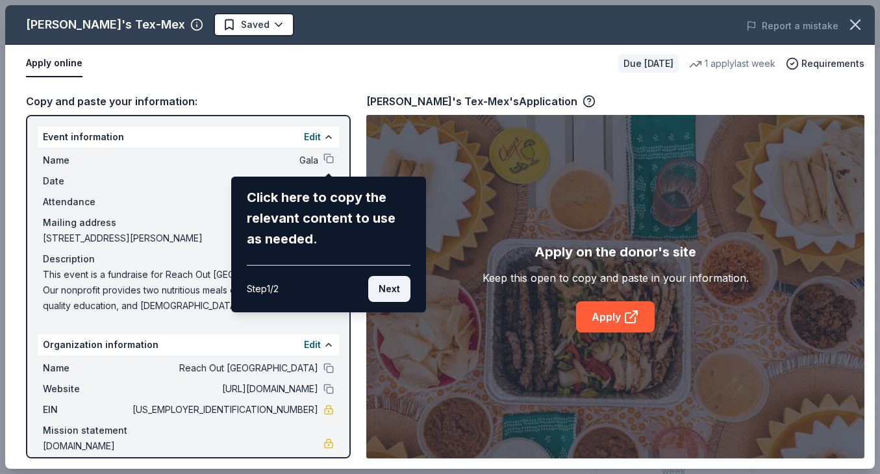
click at [393, 293] on button "Next" at bounding box center [389, 289] width 42 height 26
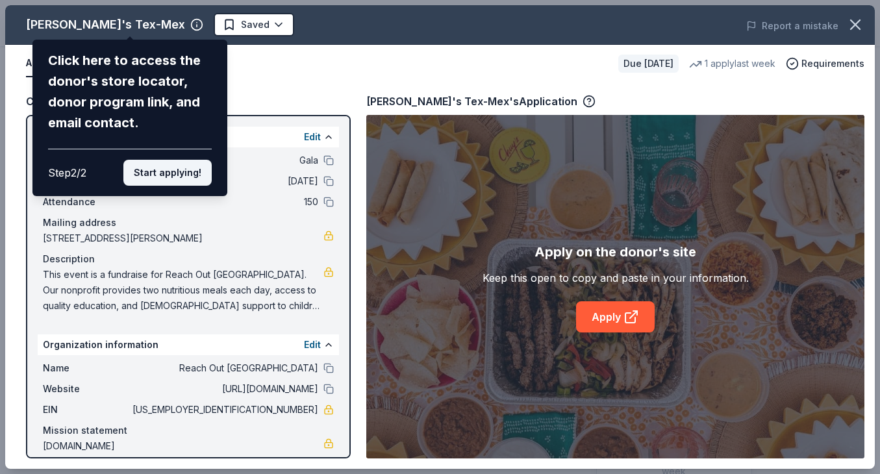
click at [182, 160] on button "Start applying!" at bounding box center [167, 173] width 88 height 26
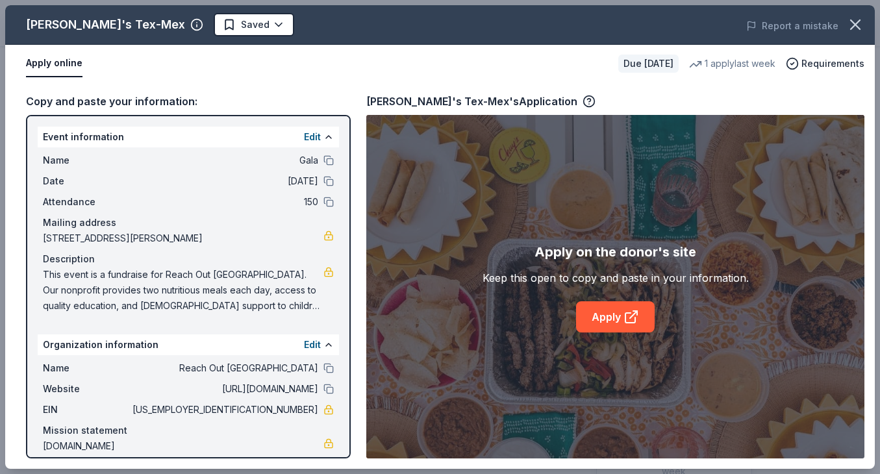
scroll to position [0, 0]
click at [328, 161] on button at bounding box center [328, 160] width 10 height 10
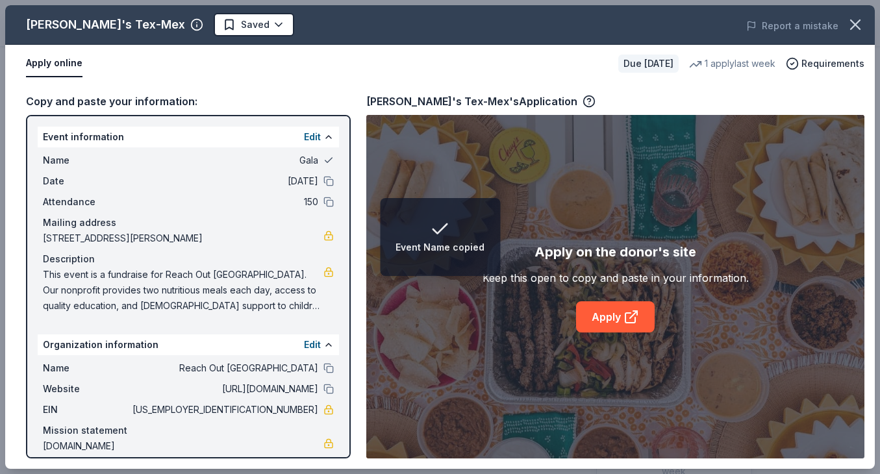
click at [328, 161] on button at bounding box center [328, 160] width 10 height 10
click at [328, 183] on button at bounding box center [328, 181] width 10 height 10
click at [328, 201] on button at bounding box center [328, 202] width 10 height 10
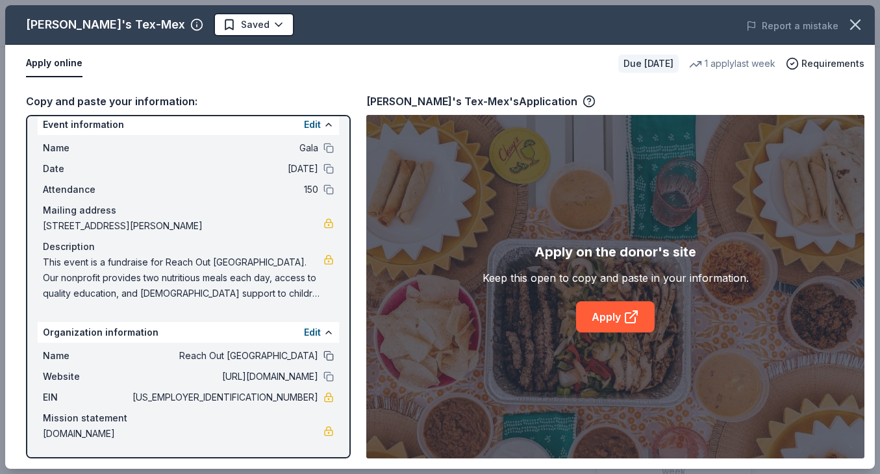
scroll to position [12, 0]
click at [328, 353] on button at bounding box center [328, 356] width 10 height 10
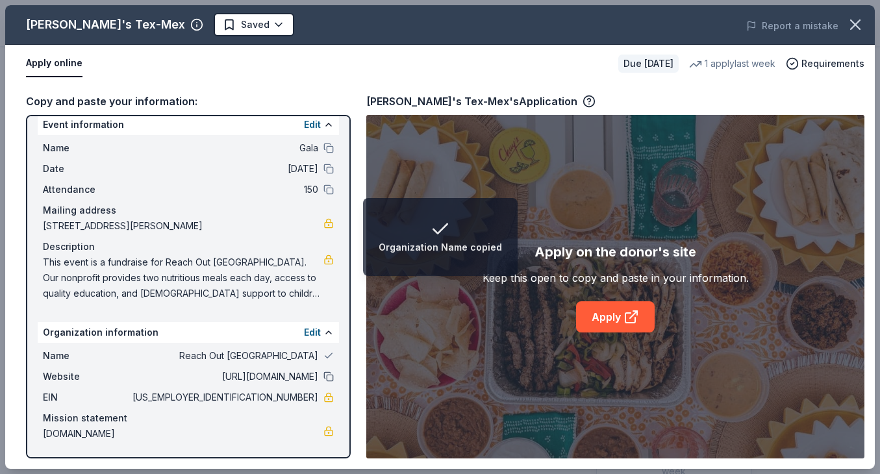
click at [329, 377] on button at bounding box center [328, 376] width 10 height 10
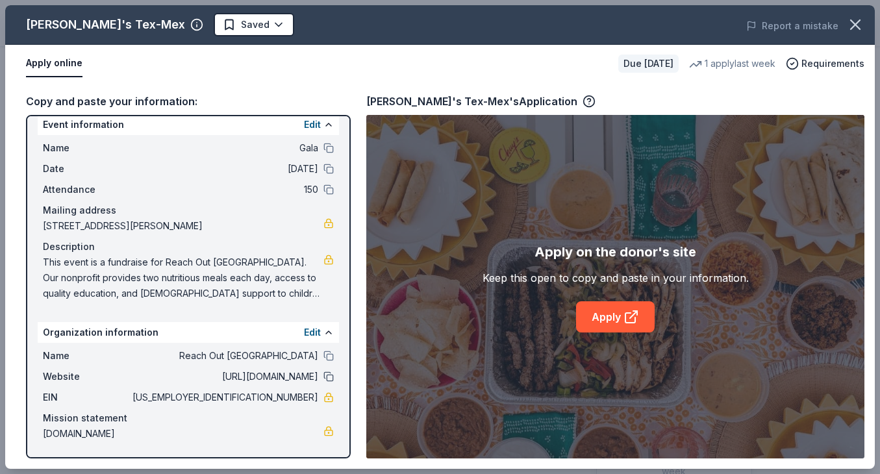
click at [328, 376] on button at bounding box center [328, 376] width 10 height 10
click at [330, 354] on button at bounding box center [328, 356] width 10 height 10
click at [327, 331] on button at bounding box center [328, 332] width 10 height 10
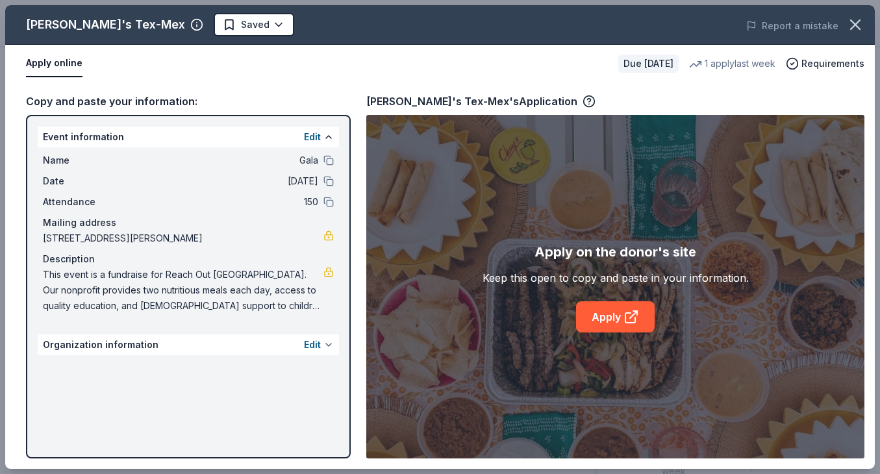
scroll to position [0, 0]
click at [328, 342] on button at bounding box center [328, 345] width 10 height 10
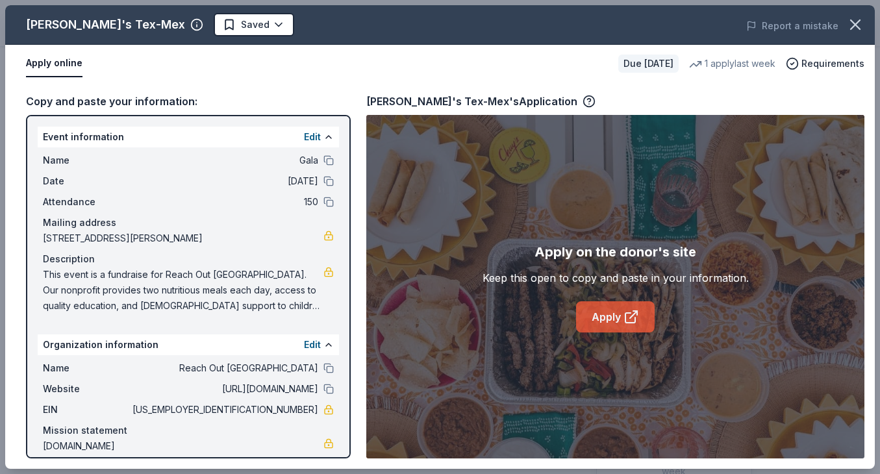
click at [614, 316] on link "Apply" at bounding box center [615, 316] width 79 height 31
